Goal: Task Accomplishment & Management: Manage account settings

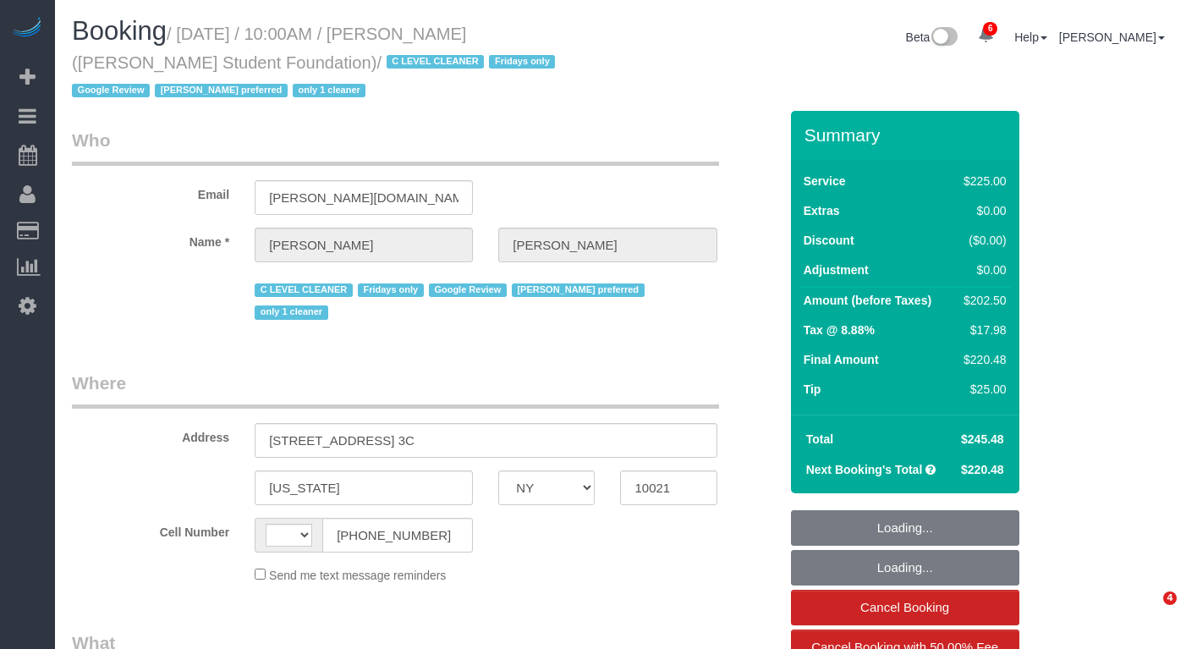
select select "NY"
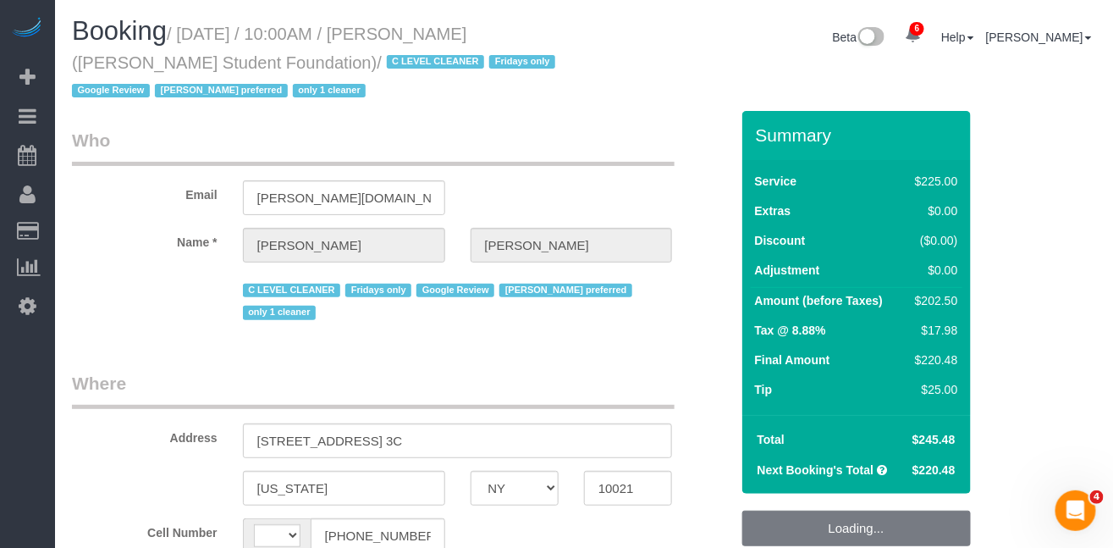
select select "string:[GEOGRAPHIC_DATA]"
select select "number:57"
select select "number:71"
select select "number:15"
select select "number:5"
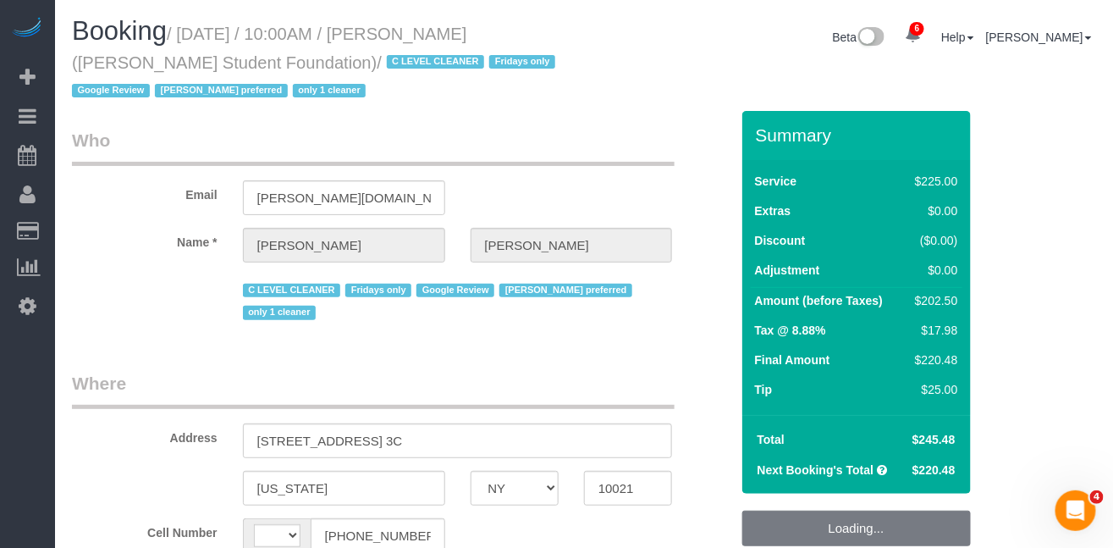
select select "number:21"
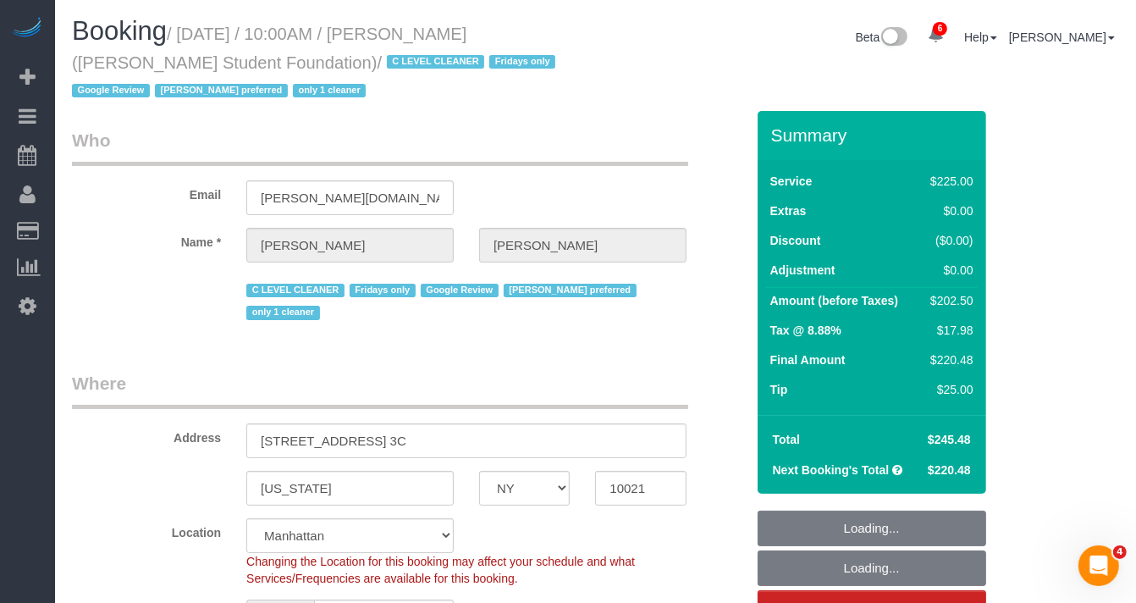
select select "string:stripe-pm_1OXFBF4VGloSiKo7ul1yVpDq"
select select "object:946"
select select "180"
select select "spot1"
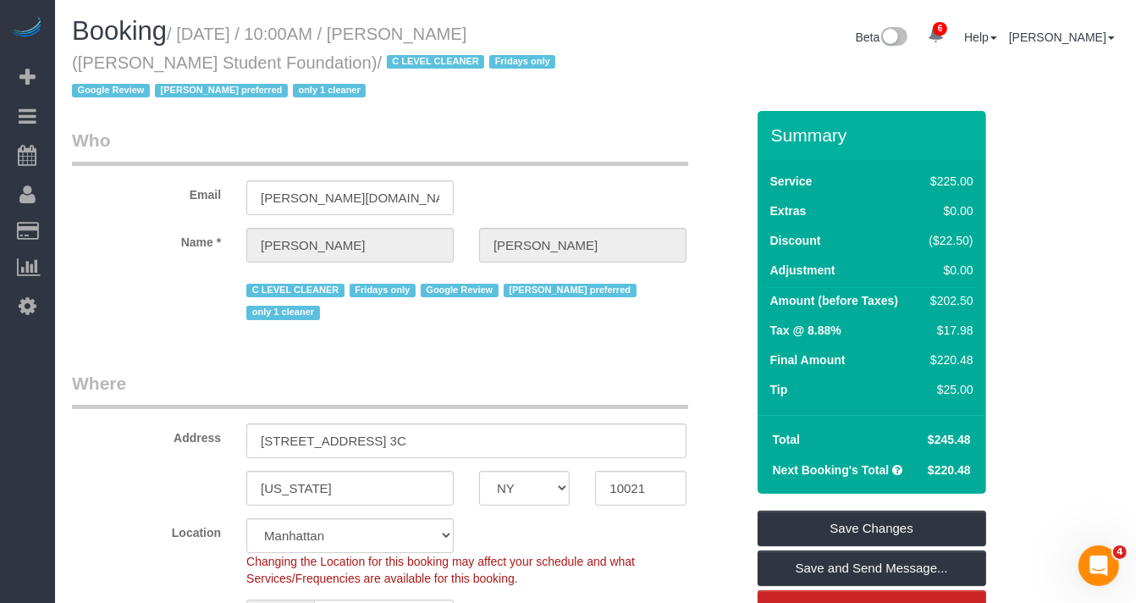
drag, startPoint x: 192, startPoint y: 40, endPoint x: 228, endPoint y: 61, distance: 41.4
click at [228, 61] on small "/ [DATE] / 10:00AM / [PERSON_NAME] ([PERSON_NAME] Student Foundation) / C LEVEL…" at bounding box center [316, 63] width 488 height 76
copy small "[DATE] / 10:00AM / [PERSON_NAME] ([PERSON_NAME] Student Foundation)"
